Goal: Task Accomplishment & Management: Manage account settings

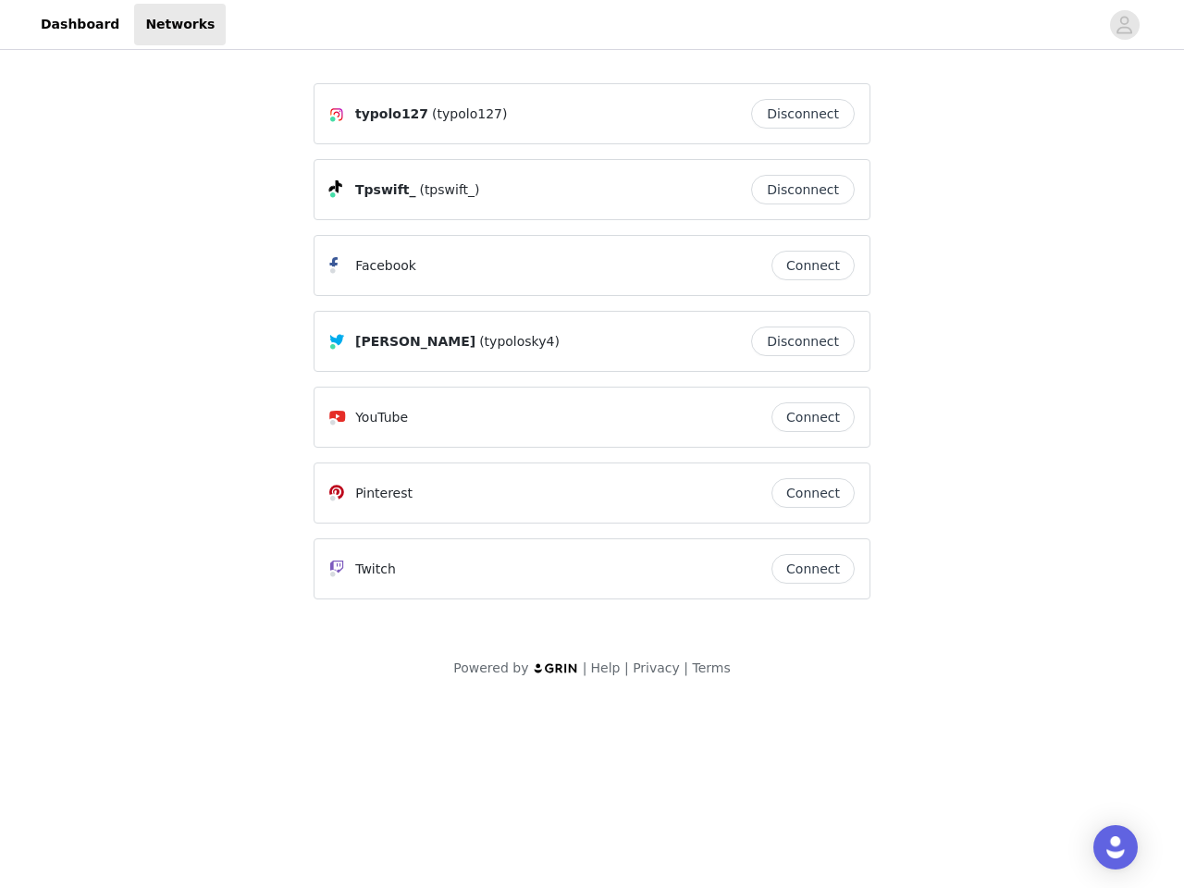
click at [592, 350] on div "[PERSON_NAME] (typolosky4)" at bounding box center [540, 341] width 422 height 22
click at [592, 25] on div at bounding box center [662, 25] width 873 height 42
click at [1125, 25] on icon "avatar" at bounding box center [1125, 25] width 18 height 30
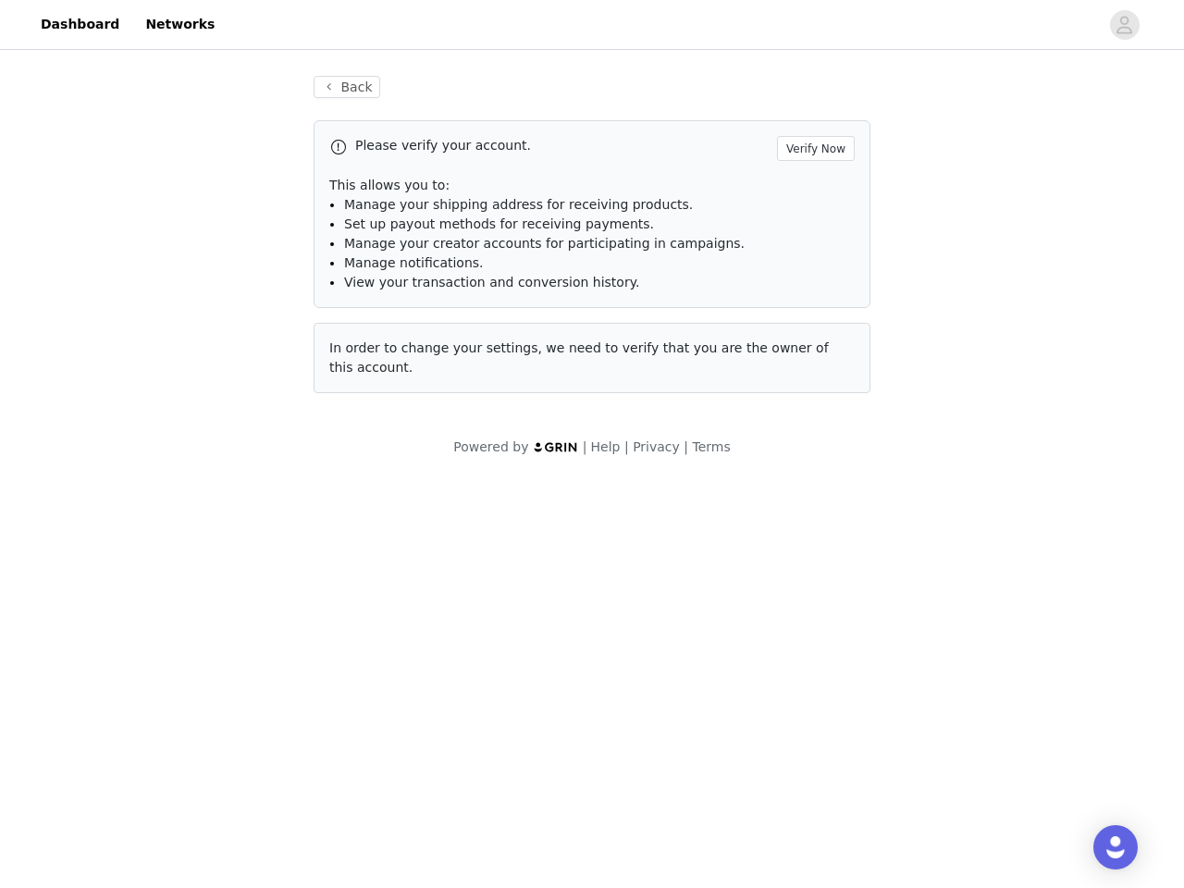
click at [808, 190] on p "This allows you to:" at bounding box center [592, 185] width 526 height 19
click at [813, 266] on li "Manage notifications." at bounding box center [599, 263] width 511 height 19
click at [808, 341] on span "In order to change your settings, we need to verify that you are the owner of t…" at bounding box center [579, 357] width 500 height 34
click at [813, 417] on div "Back Please verify your account. Verify Now This allows you to: Manage your shi…" at bounding box center [591, 246] width 601 height 384
click at [813, 493] on body "Dashboard Networks Back Please verify your account. Verify Now This allows you …" at bounding box center [592, 444] width 1184 height 888
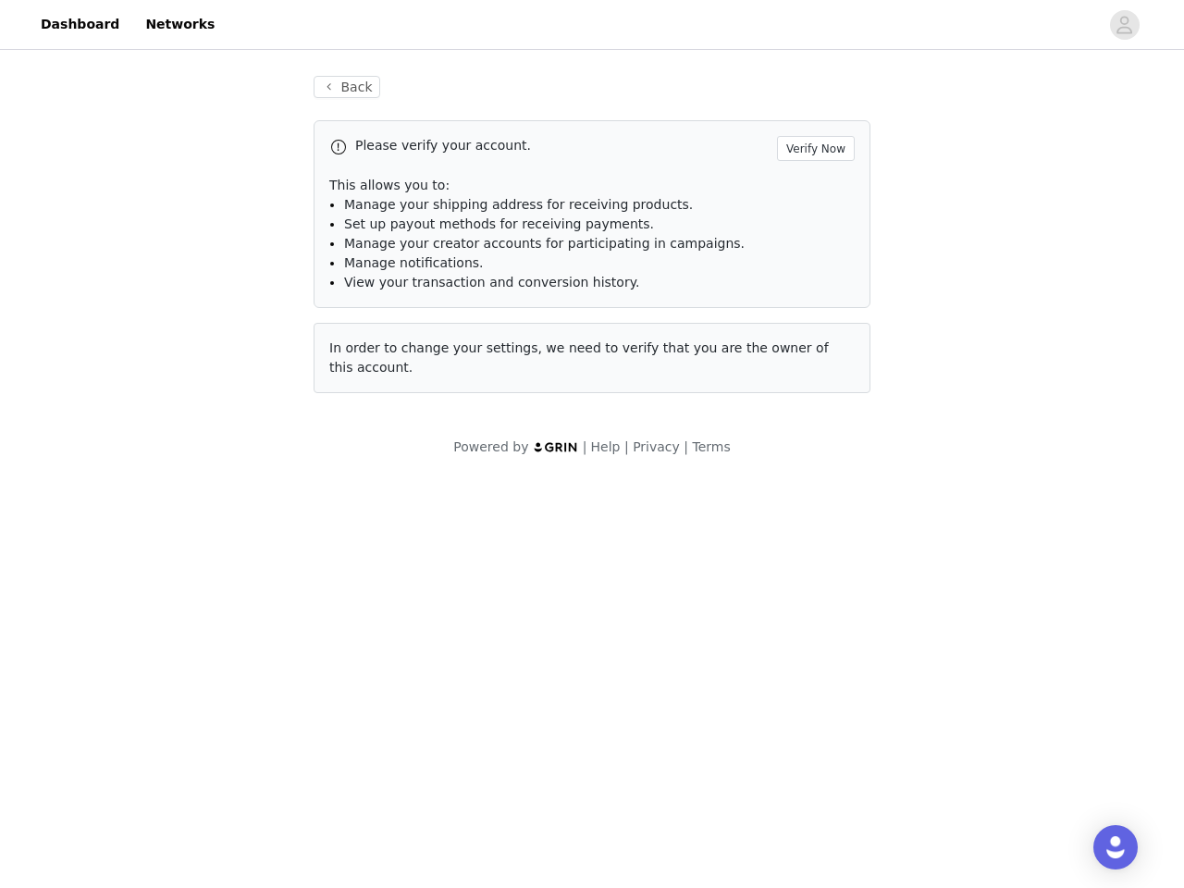
click at [813, 569] on body "Dashboard Networks Back Please verify your account. Verify Now This allows you …" at bounding box center [592, 444] width 1184 height 888
